Goal: Check status: Check status

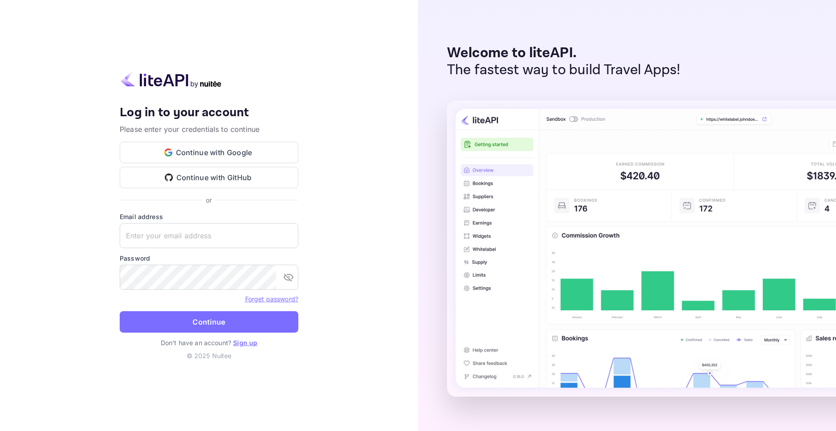
type input "[EMAIL_ADDRESS][DOMAIN_NAME]"
click at [210, 320] on button "Continue" at bounding box center [209, 321] width 179 height 21
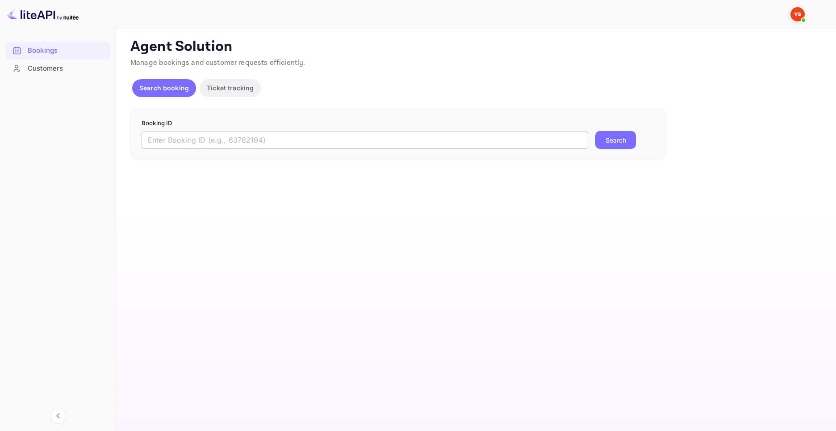
click at [195, 136] on input "text" at bounding box center [365, 140] width 447 height 18
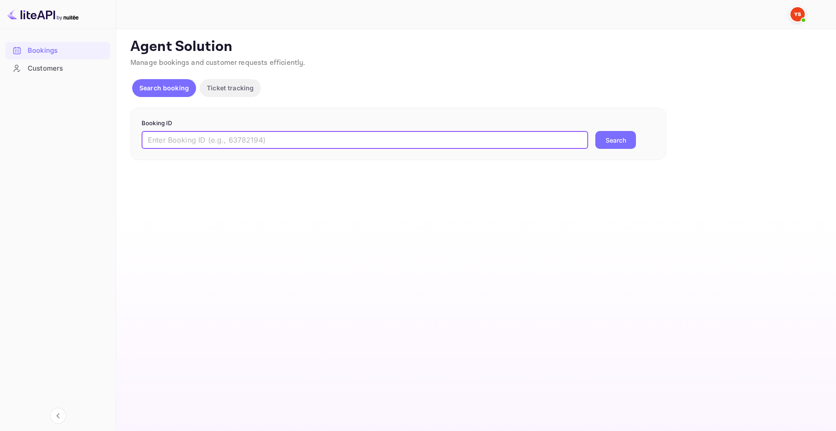
paste input "9886112"
type input "9886112"
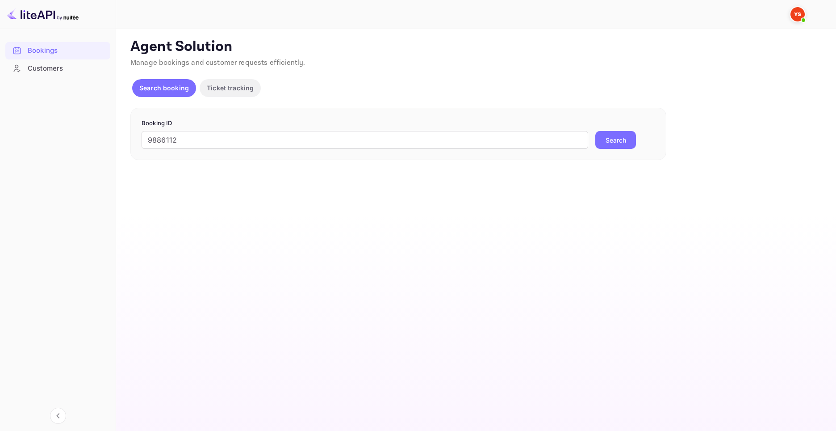
click at [609, 138] on button "Search" at bounding box center [615, 140] width 41 height 18
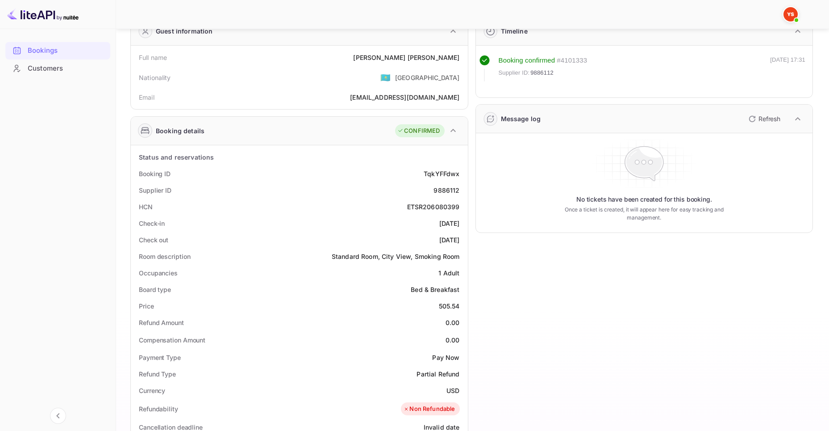
scroll to position [39, 0]
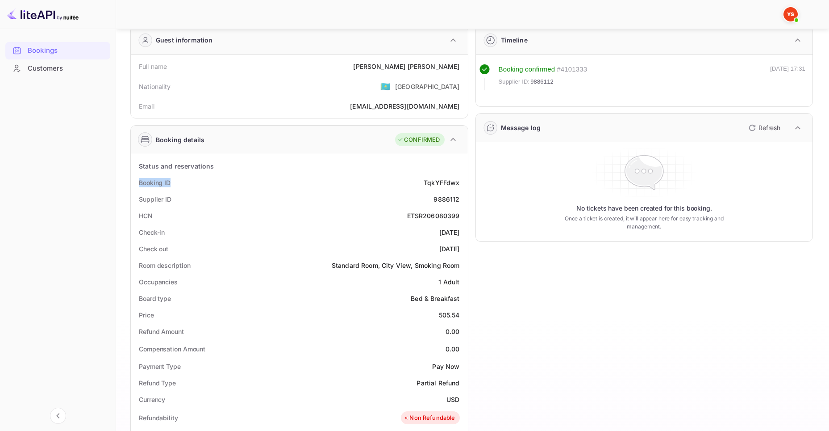
drag, startPoint x: 135, startPoint y: 177, endPoint x: 175, endPoint y: 184, distance: 40.7
click at [175, 184] on div "Booking ID TqkYFFdwx" at bounding box center [299, 182] width 330 height 17
drag, startPoint x: 133, startPoint y: 198, endPoint x: 178, endPoint y: 201, distance: 45.3
click at [178, 201] on div "Status and reservations Booking ID TqkYFFdwx Supplier ID 9886112 HCN ETSR206080…" at bounding box center [299, 417] width 337 height 527
copy div "Supplier ID"
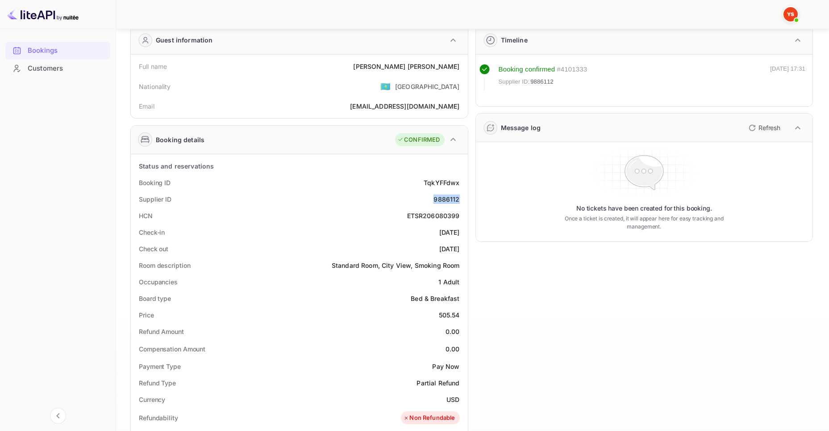
drag, startPoint x: 432, startPoint y: 201, endPoint x: 459, endPoint y: 201, distance: 26.4
click at [459, 201] on div "Supplier ID 9886112" at bounding box center [299, 199] width 330 height 17
copy div "9886112"
drag, startPoint x: 173, startPoint y: 197, endPoint x: 130, endPoint y: 196, distance: 42.9
click at [130, 196] on div "Booking details CONFIRMED Status and reservations Booking ID TqkYFFdwx Supplier…" at bounding box center [299, 403] width 338 height 557
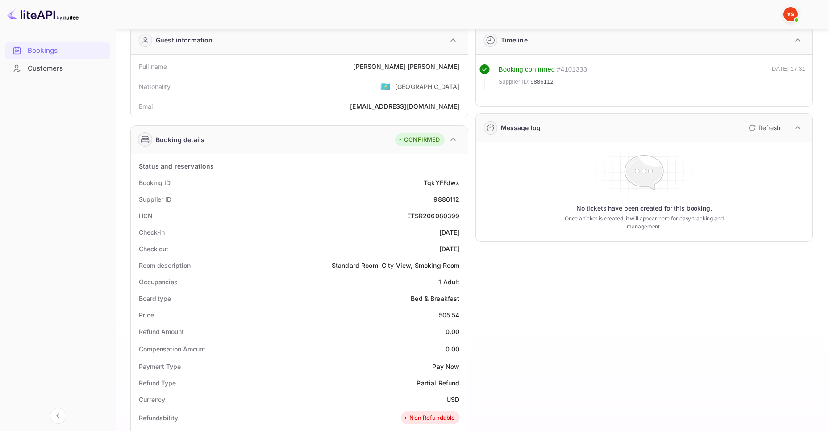
drag, startPoint x: 254, startPoint y: 184, endPoint x: 205, endPoint y: 188, distance: 48.8
click at [254, 184] on div "Booking ID TqkYFFdwx" at bounding box center [299, 182] width 330 height 17
drag, startPoint x: 176, startPoint y: 183, endPoint x: 139, endPoint y: 182, distance: 36.6
click at [139, 182] on div "Booking ID TqkYFFdwx" at bounding box center [299, 182] width 330 height 17
copy div "Booking ID"
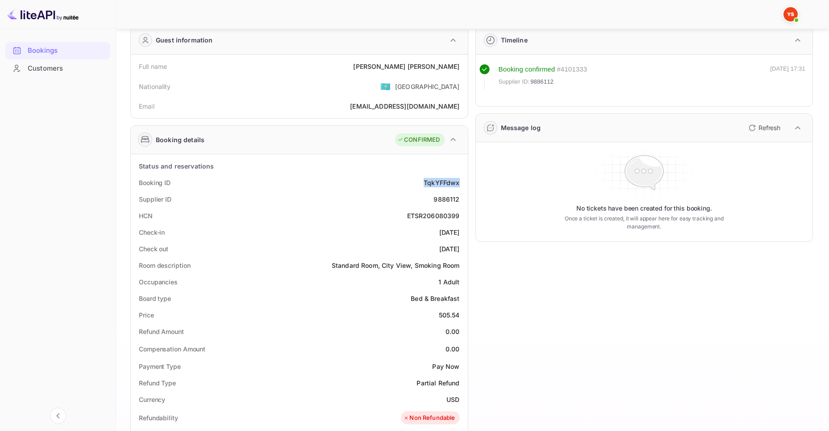
drag, startPoint x: 421, startPoint y: 180, endPoint x: 460, endPoint y: 184, distance: 38.6
click at [460, 184] on div "Booking ID TqkYFFdwx" at bounding box center [299, 182] width 330 height 17
copy div "TqkYFFdwx"
click at [732, 280] on div "Timeline Booking confirmed # 4101333 Supplier ID: 9886112 [DATE] 17:31 Message …" at bounding box center [641, 353] width 345 height 670
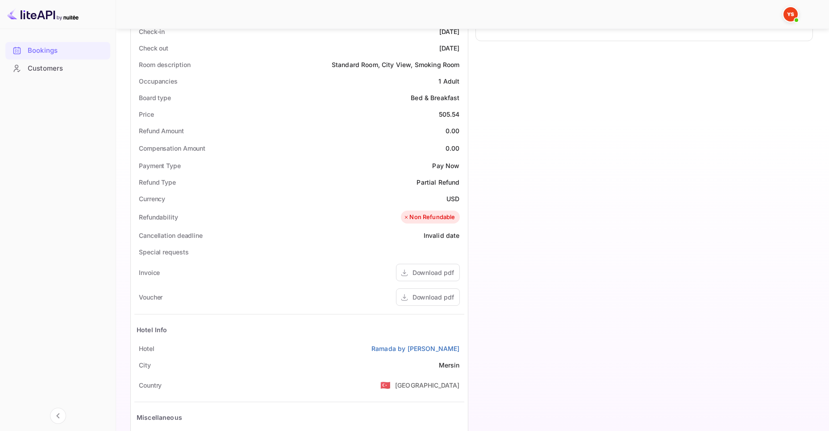
scroll to position [245, 0]
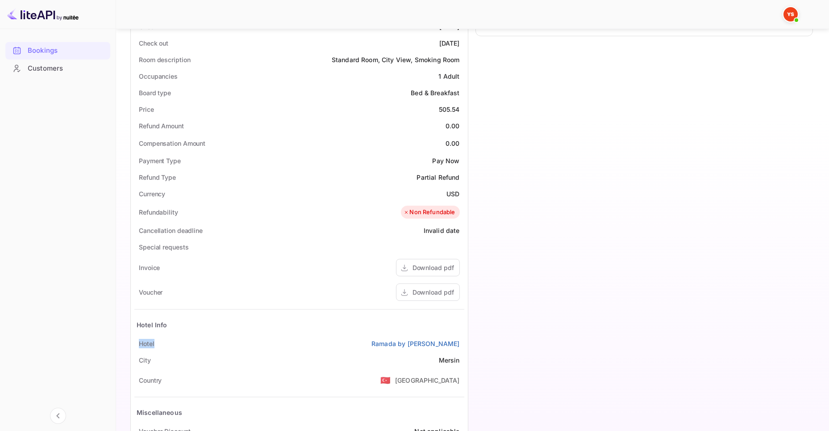
drag, startPoint x: 156, startPoint y: 343, endPoint x: 136, endPoint y: 345, distance: 20.1
click at [136, 345] on div "Hotel Ramada by [PERSON_NAME]" at bounding box center [299, 343] width 330 height 17
copy div "Hotel"
drag, startPoint x: 370, startPoint y: 341, endPoint x: 463, endPoint y: 342, distance: 92.9
click at [463, 342] on div "Hotel Ramada by [PERSON_NAME]" at bounding box center [299, 343] width 330 height 17
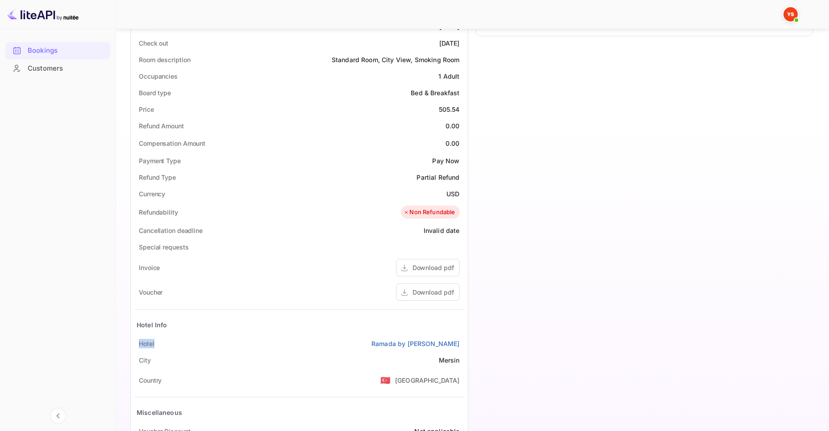
copy link "Ramada by [PERSON_NAME]"
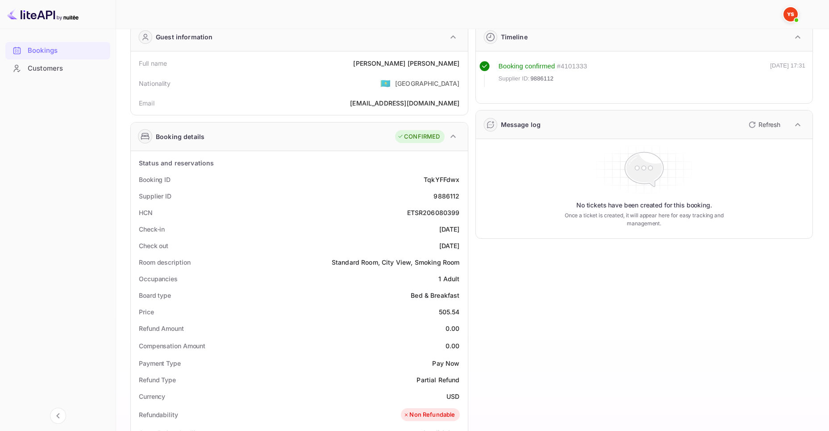
scroll to position [0, 0]
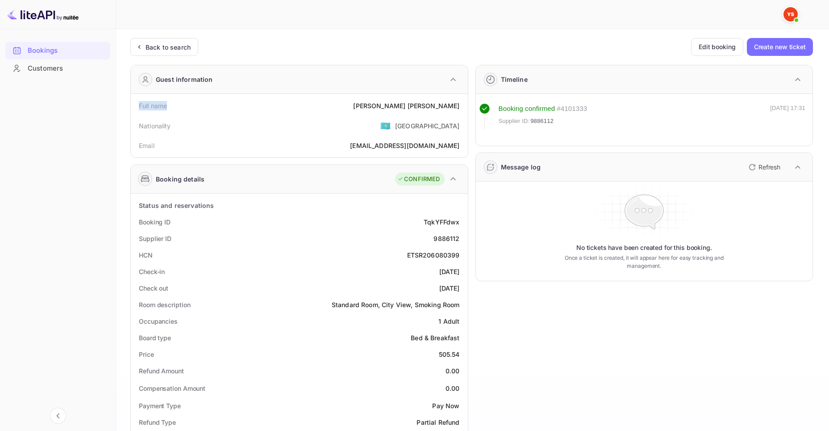
drag, startPoint x: 136, startPoint y: 104, endPoint x: 170, endPoint y: 105, distance: 34.0
click at [170, 105] on div "Full name [PERSON_NAME]" at bounding box center [299, 105] width 330 height 17
copy div "Full name"
drag, startPoint x: 394, startPoint y: 104, endPoint x: 465, endPoint y: 107, distance: 70.2
click at [465, 107] on div "Full name [PERSON_NAME] Nationality 🇰🇿 [DEMOGRAPHIC_DATA] Email [EMAIL_ADDRESS]…" at bounding box center [299, 125] width 337 height 63
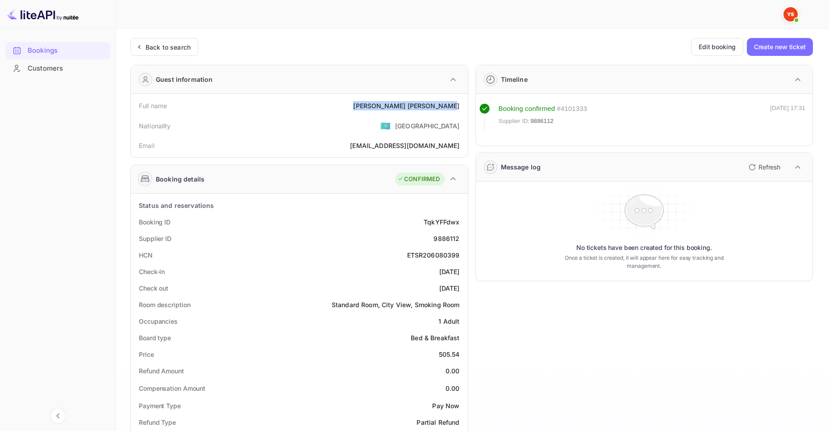
copy div "[PERSON_NAME]"
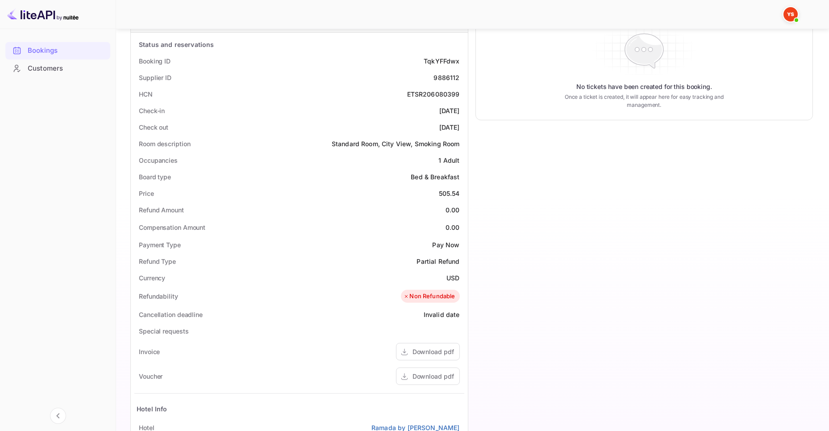
scroll to position [155, 0]
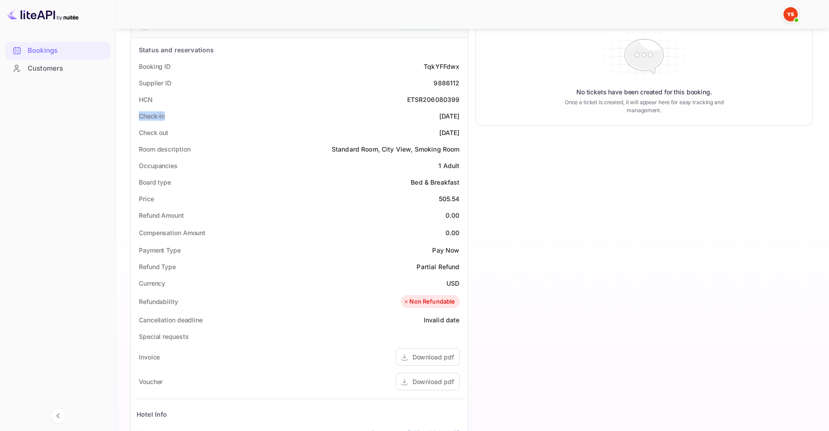
drag, startPoint x: 159, startPoint y: 116, endPoint x: 173, endPoint y: 117, distance: 14.3
click at [173, 117] on div "Check-in [DATE]" at bounding box center [299, 116] width 330 height 17
copy div "Check-in"
drag, startPoint x: 423, startPoint y: 115, endPoint x: 459, endPoint y: 116, distance: 35.7
click at [459, 116] on div "Check-in [DATE]" at bounding box center [299, 116] width 330 height 17
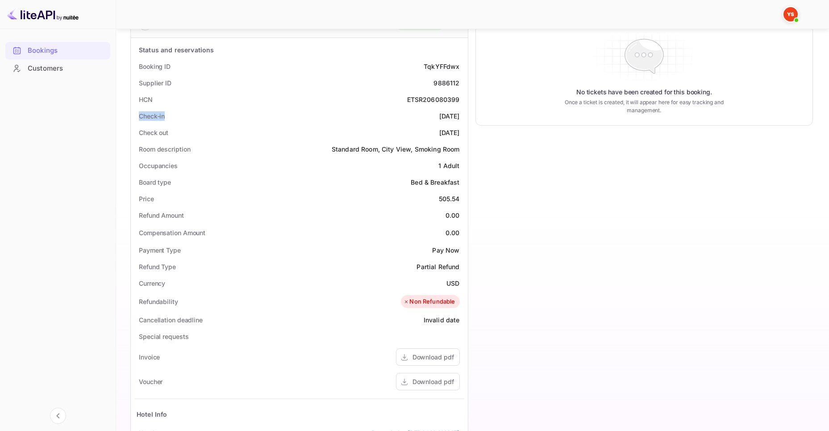
copy div "[DATE]"
click at [137, 130] on div "Check out [DATE]" at bounding box center [299, 132] width 330 height 17
drag, startPoint x: 136, startPoint y: 132, endPoint x: 191, endPoint y: 131, distance: 55.4
click at [191, 131] on div "Check out [DATE]" at bounding box center [299, 132] width 330 height 17
drag, startPoint x: 419, startPoint y: 130, endPoint x: 459, endPoint y: 130, distance: 39.3
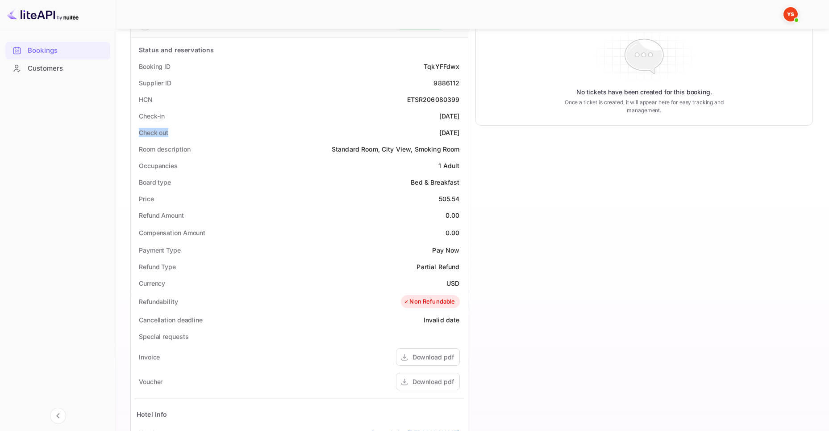
click at [459, 130] on div "Check out [DATE]" at bounding box center [299, 132] width 330 height 17
